Goal: Information Seeking & Learning: Learn about a topic

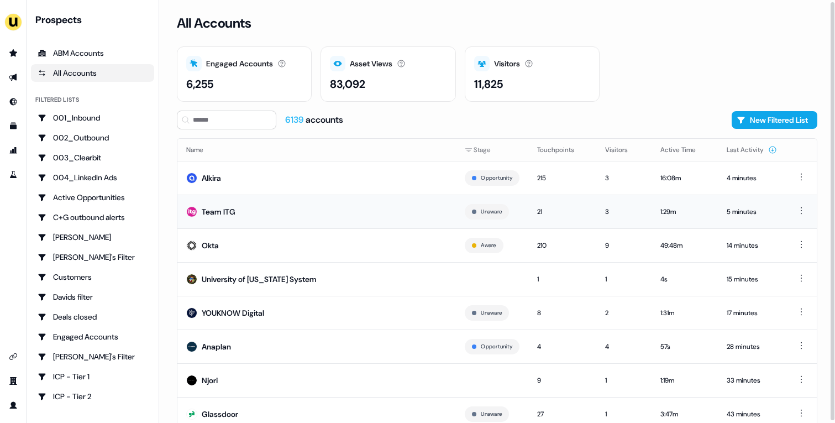
scroll to position [39, 0]
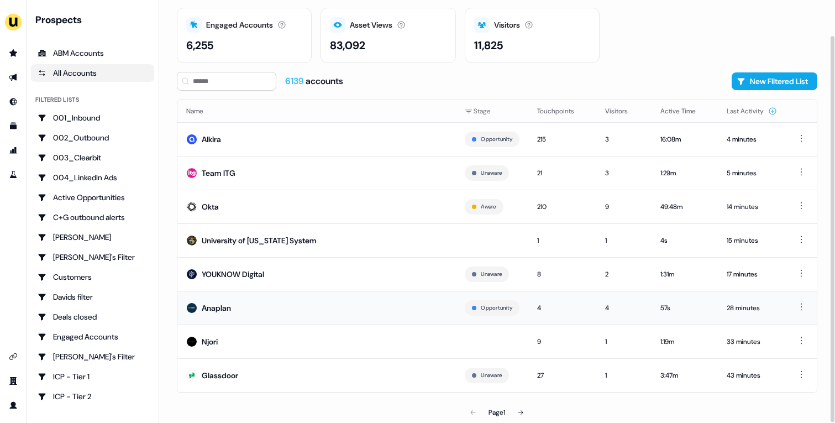
click at [372, 317] on td "Anaplan" at bounding box center [316, 308] width 279 height 34
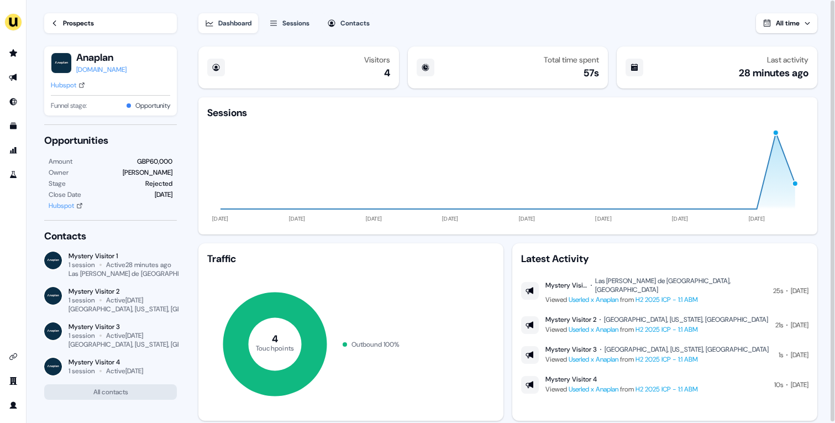
click at [88, 31] on link "Prospects" at bounding box center [110, 23] width 133 height 20
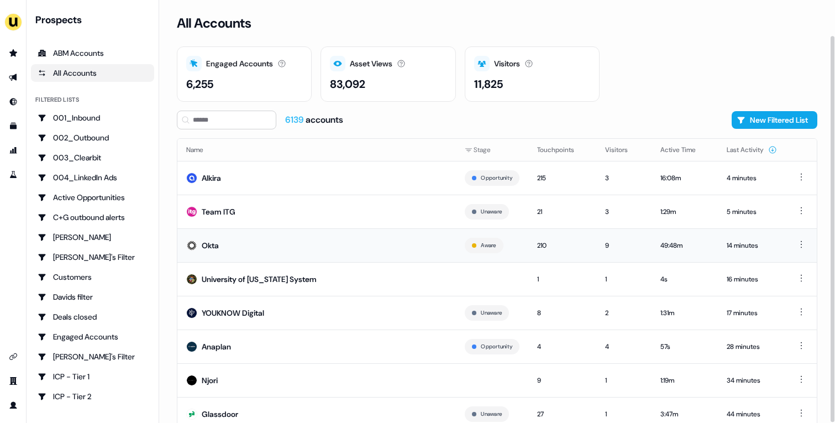
scroll to position [39, 0]
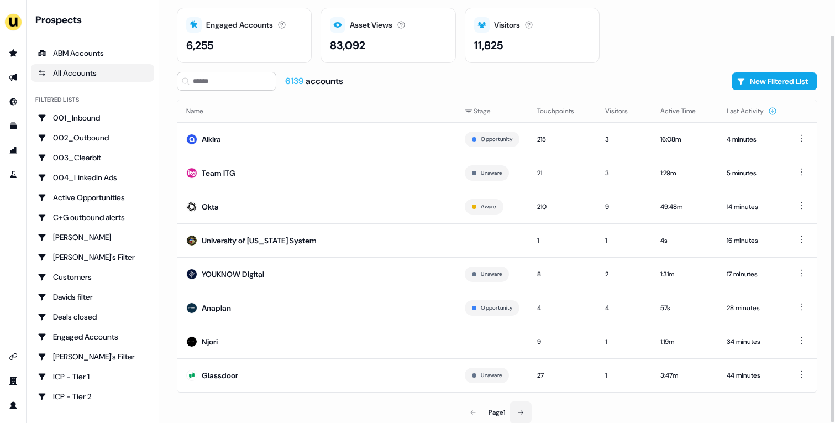
click at [524, 410] on icon at bounding box center [521, 412] width 7 height 7
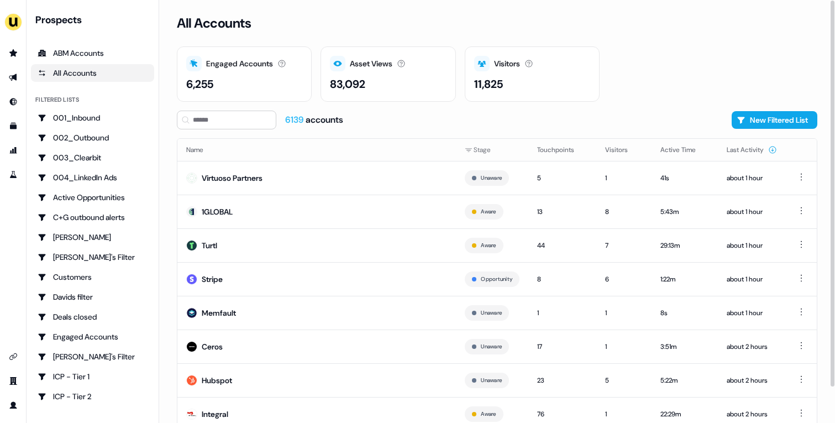
scroll to position [39, 0]
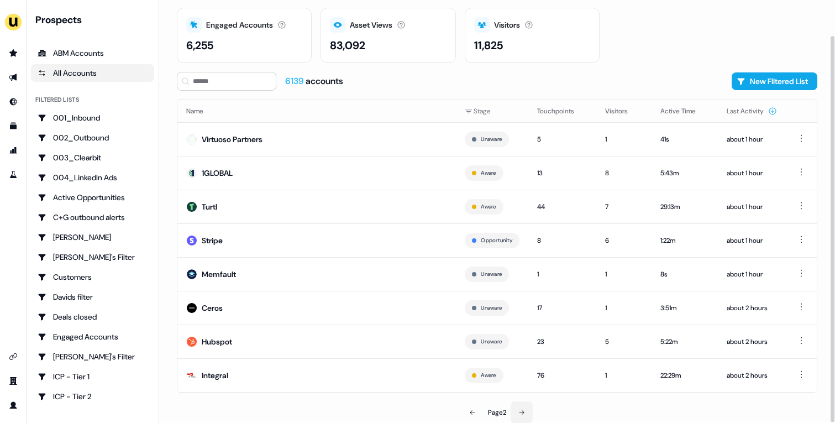
click at [518, 411] on button at bounding box center [522, 412] width 22 height 22
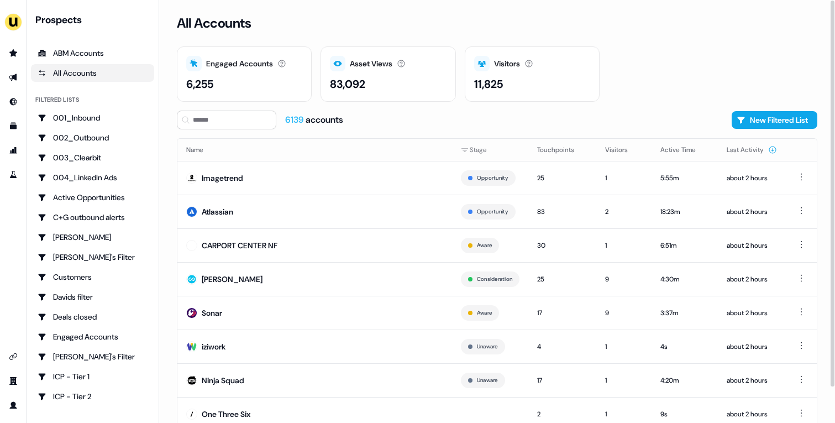
scroll to position [39, 0]
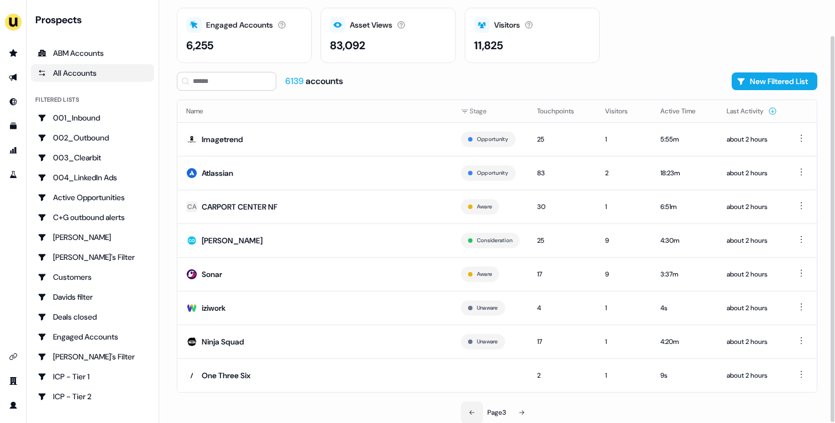
click at [470, 418] on button at bounding box center [472, 412] width 22 height 22
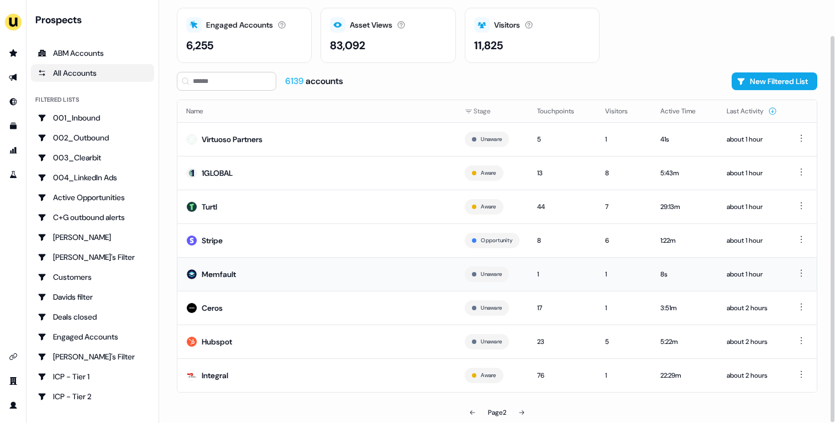
click at [316, 275] on td "Memfault" at bounding box center [316, 274] width 279 height 34
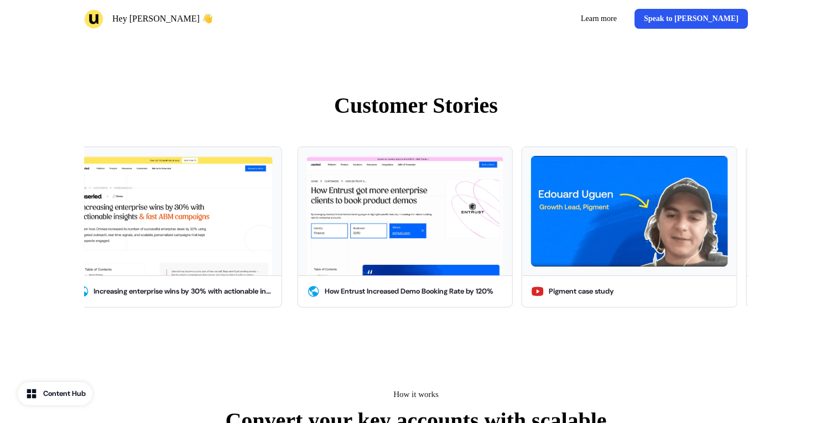
scroll to position [1155, 0]
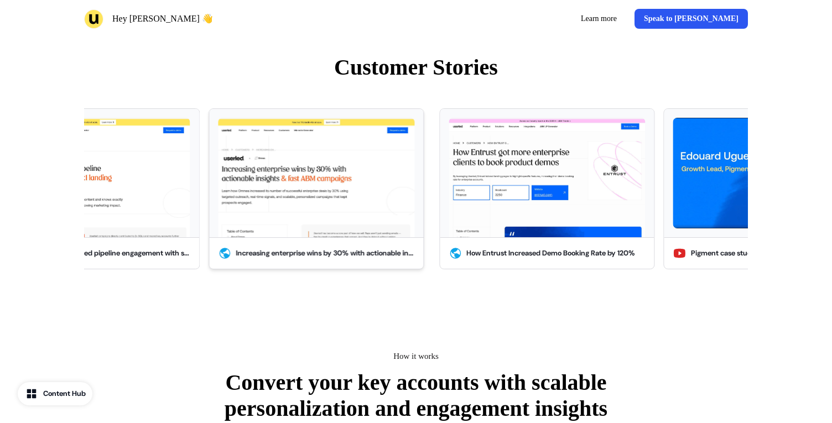
drag, startPoint x: 271, startPoint y: 163, endPoint x: 280, endPoint y: 172, distance: 12.9
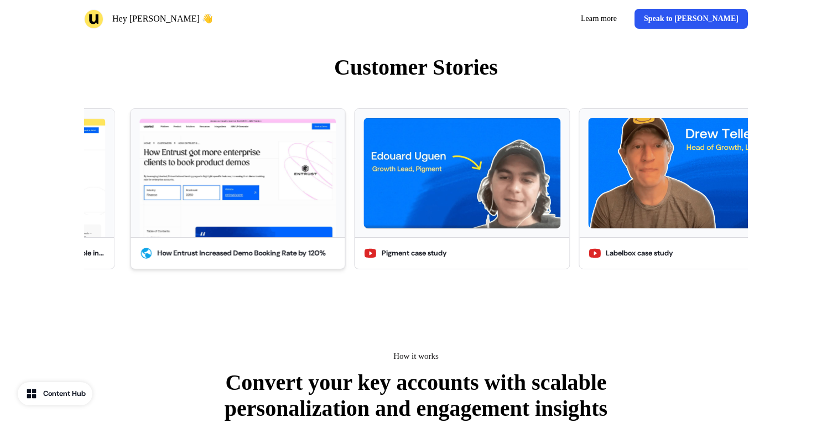
drag, startPoint x: 532, startPoint y: 223, endPoint x: 93, endPoint y: 233, distance: 439.7
click at [114, 232] on div "How Entrust Increased Demo Booking Rate by 120% Pigment case study Labelbox cas…" at bounding box center [450, 191] width 672 height 178
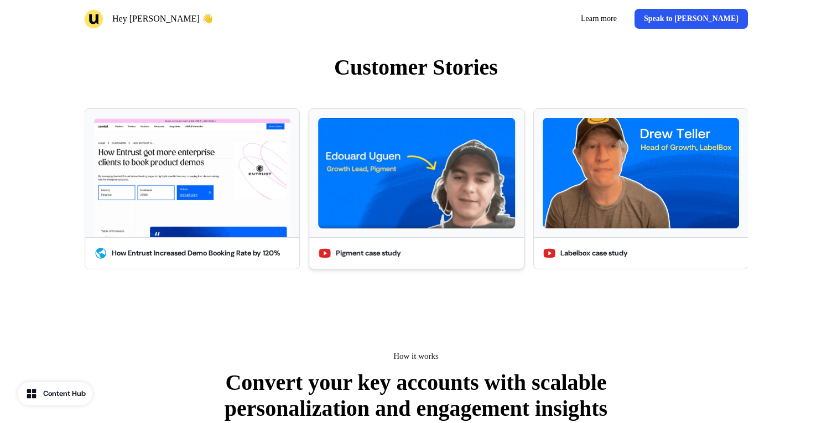
drag, startPoint x: 509, startPoint y: 215, endPoint x: 126, endPoint y: 219, distance: 383.2
click at [318, 219] on img "button" at bounding box center [416, 173] width 196 height 111
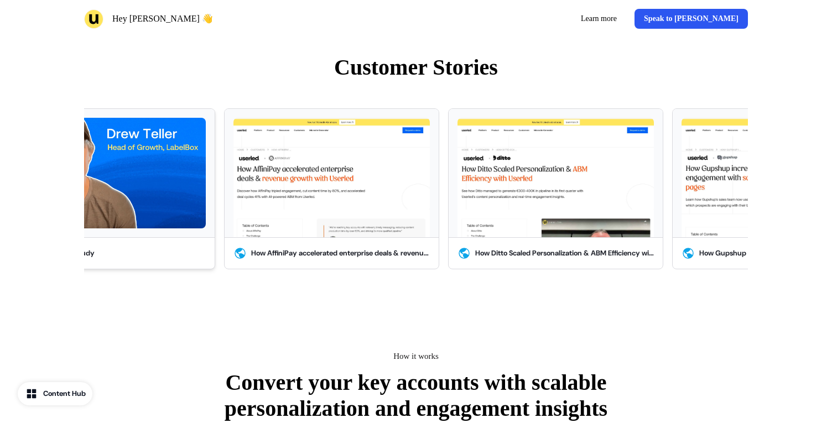
drag, startPoint x: 467, startPoint y: 216, endPoint x: 95, endPoint y: 216, distance: 372.1
click at [102, 216] on img "button" at bounding box center [107, 173] width 196 height 111
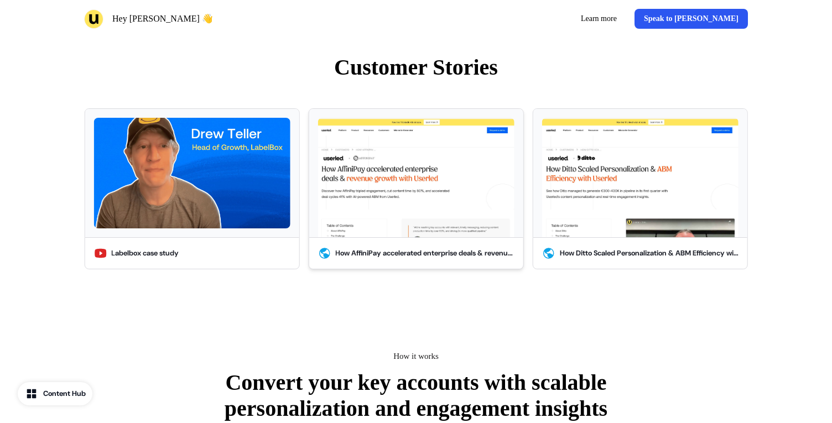
drag, startPoint x: 499, startPoint y: 217, endPoint x: 133, endPoint y: 218, distance: 366.0
click at [317, 218] on img "button" at bounding box center [415, 177] width 196 height 119
